Goal: Task Accomplishment & Management: Use online tool/utility

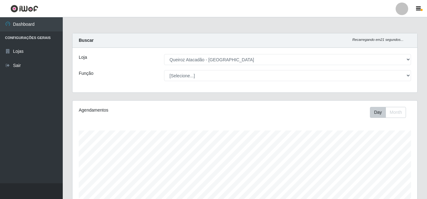
select select "462"
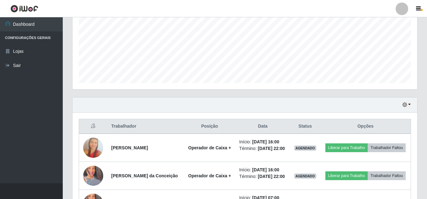
scroll to position [157, 0]
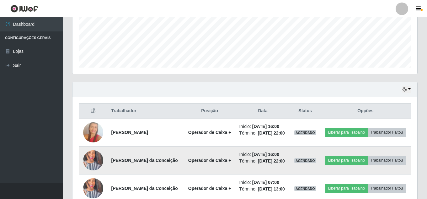
click at [97, 169] on img at bounding box center [93, 160] width 20 height 36
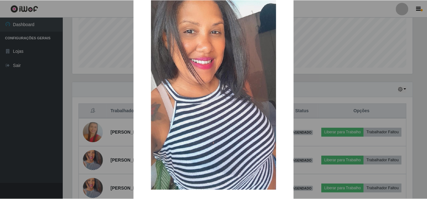
scroll to position [79, 0]
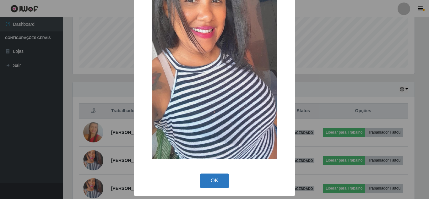
click at [216, 183] on button "OK" at bounding box center [214, 180] width 29 height 15
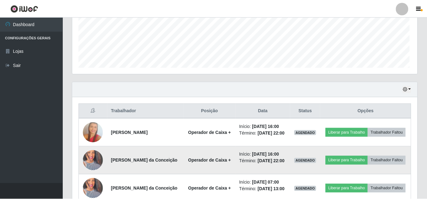
scroll to position [130, 345]
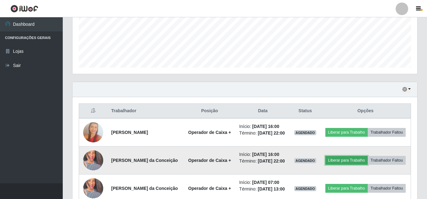
click at [356, 161] on button "Liberar para Trabalho" at bounding box center [346, 160] width 42 height 9
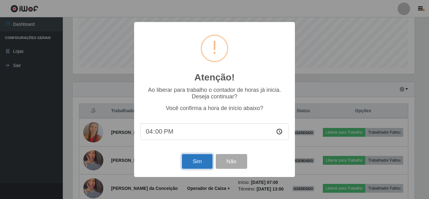
click at [208, 168] on button "Sim" at bounding box center [197, 161] width 30 height 15
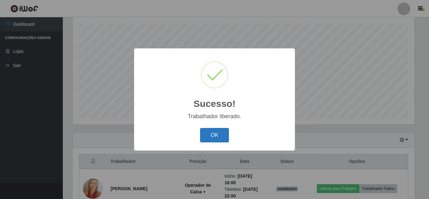
click at [221, 133] on button "OK" at bounding box center [214, 135] width 29 height 15
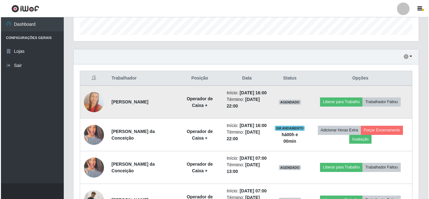
scroll to position [201, 0]
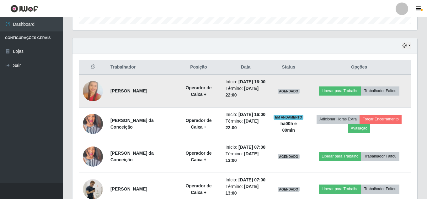
click at [95, 95] on img at bounding box center [93, 91] width 20 height 30
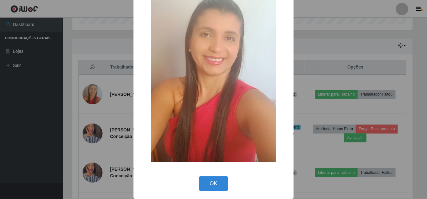
scroll to position [45, 0]
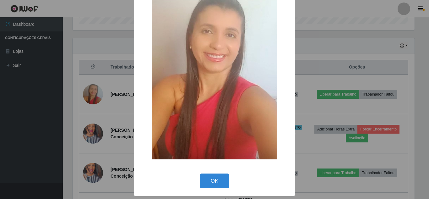
click at [224, 172] on div "OK Cancel" at bounding box center [214, 181] width 148 height 18
click at [218, 177] on button "OK" at bounding box center [214, 180] width 29 height 15
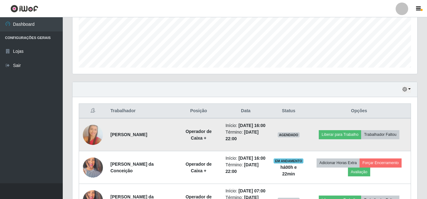
scroll to position [0, 0]
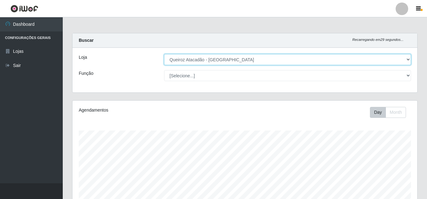
click at [292, 60] on select "[Selecione...] Queiroz [GEOGRAPHIC_DATA] - [GEOGRAPHIC_DATA]" at bounding box center [287, 59] width 247 height 11
click at [164, 54] on select "[Selecione...] Queiroz [GEOGRAPHIC_DATA] - [GEOGRAPHIC_DATA]" at bounding box center [287, 59] width 247 height 11
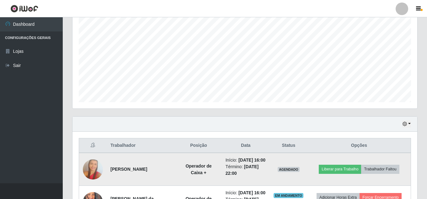
scroll to position [126, 0]
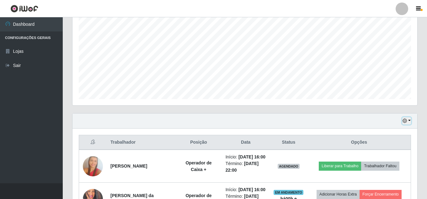
click at [406, 121] on icon "button" at bounding box center [405, 120] width 4 height 4
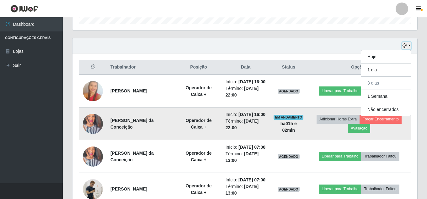
scroll to position [188, 0]
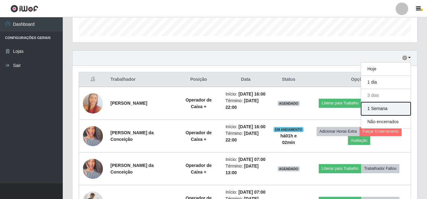
click at [393, 108] on button "1 Semana" at bounding box center [386, 108] width 50 height 13
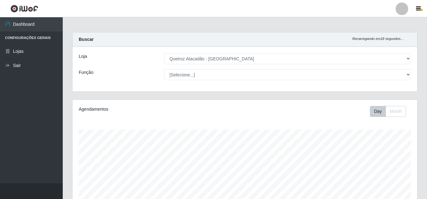
scroll to position [0, 0]
